Goal: Information Seeking & Learning: Learn about a topic

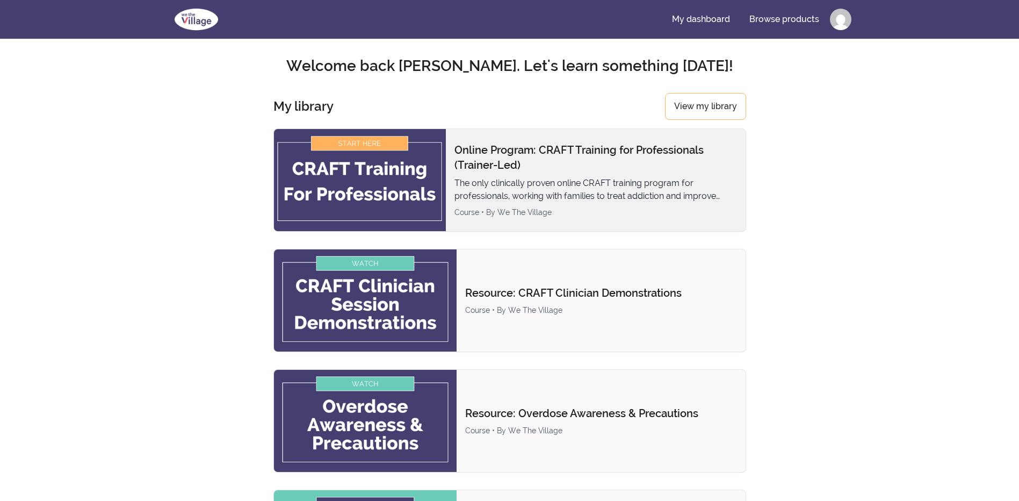
click at [377, 177] on img at bounding box center [360, 180] width 172 height 102
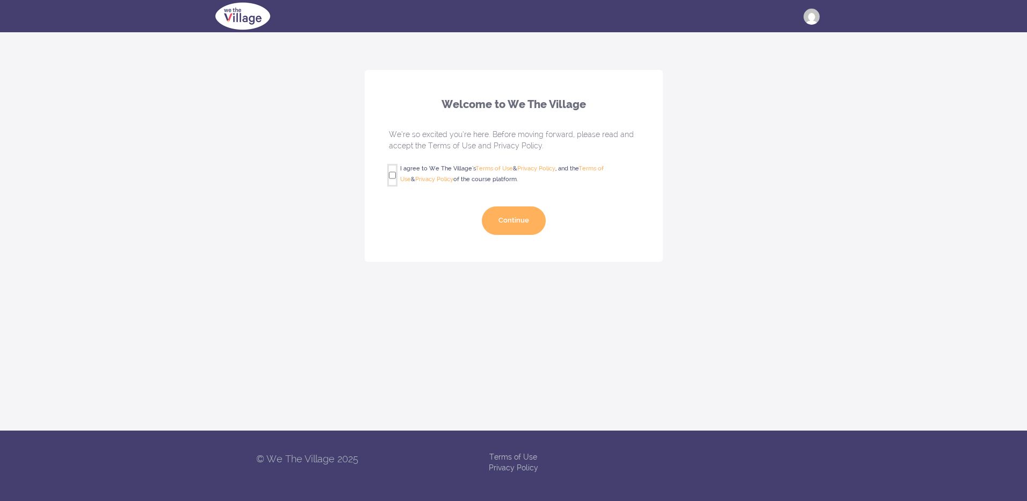
click at [392, 179] on input "I agree to We The Village's Terms of Use & Privacy Policy , and the Terms of Us…" at bounding box center [392, 174] width 7 height 19
checkbox input "true"
click at [516, 230] on button "Continue" at bounding box center [514, 220] width 64 height 28
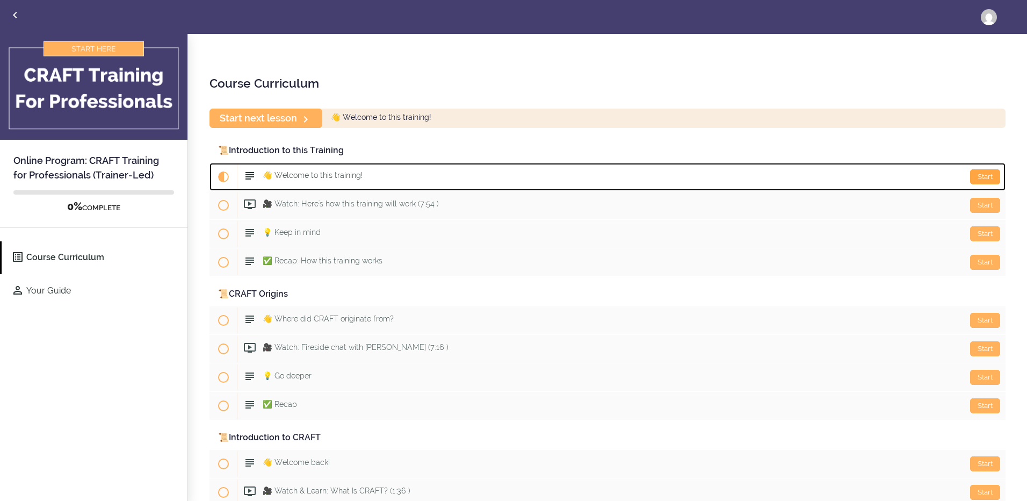
click at [976, 175] on div "Start" at bounding box center [985, 176] width 30 height 15
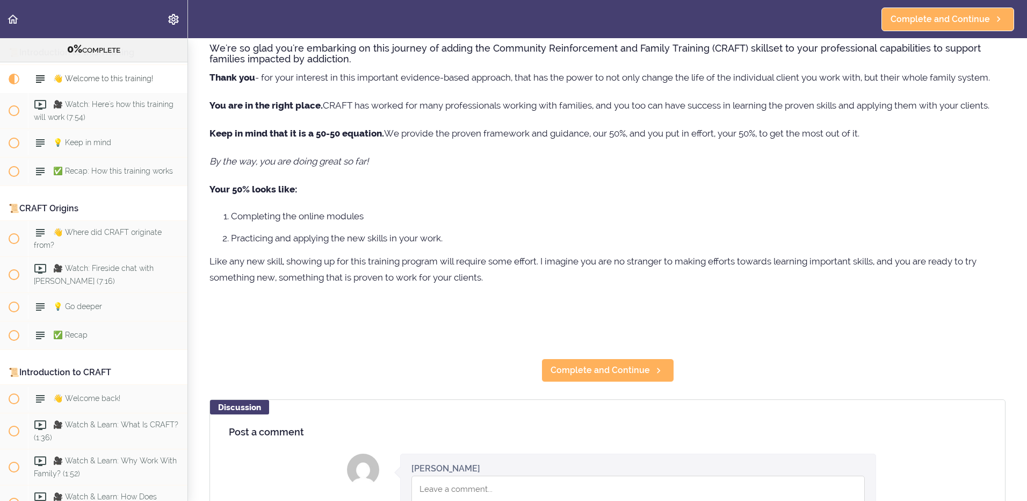
scroll to position [107, 0]
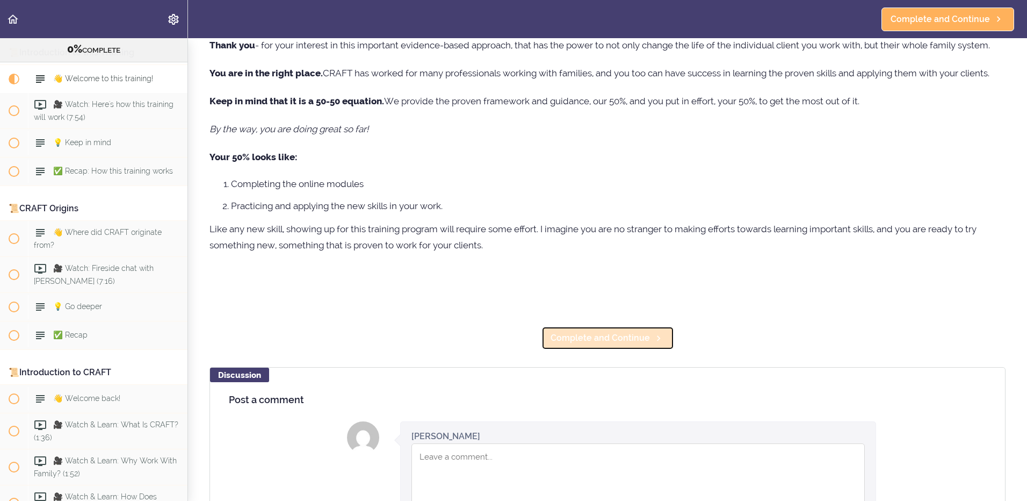
click at [603, 338] on span "Complete and Continue" at bounding box center [600, 337] width 99 height 13
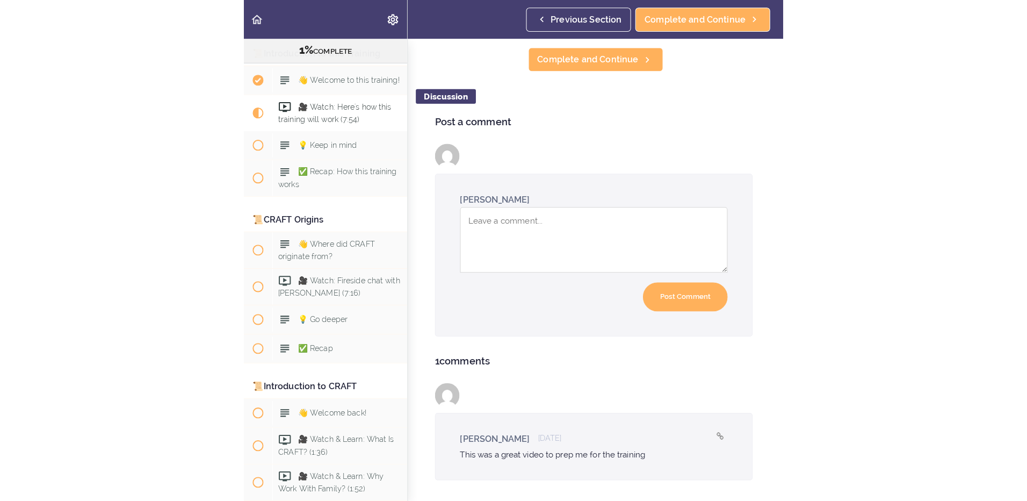
scroll to position [262, 0]
